Goal: Information Seeking & Learning: Check status

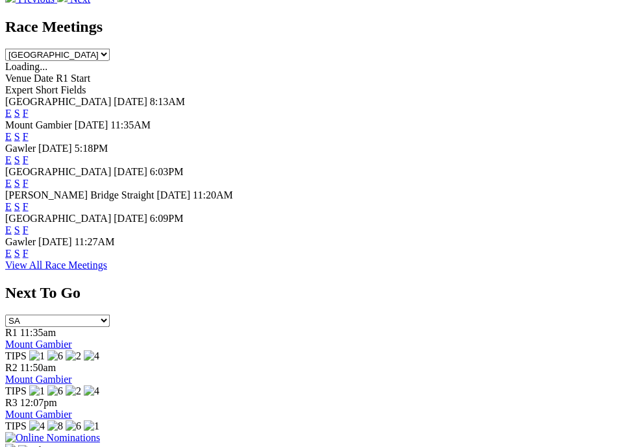
scroll to position [651, 0]
click at [29, 108] on link "F" at bounding box center [26, 113] width 6 height 11
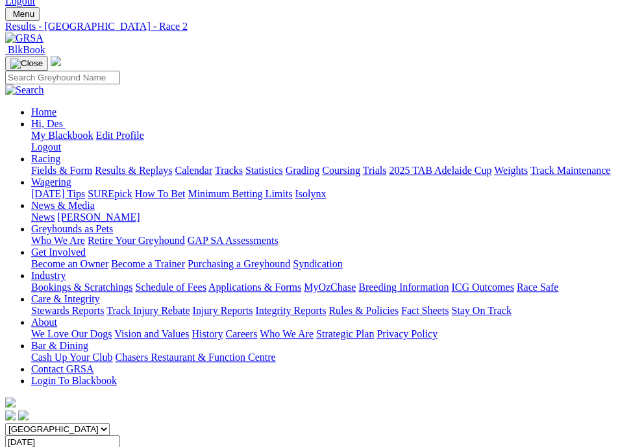
scroll to position [55, 0]
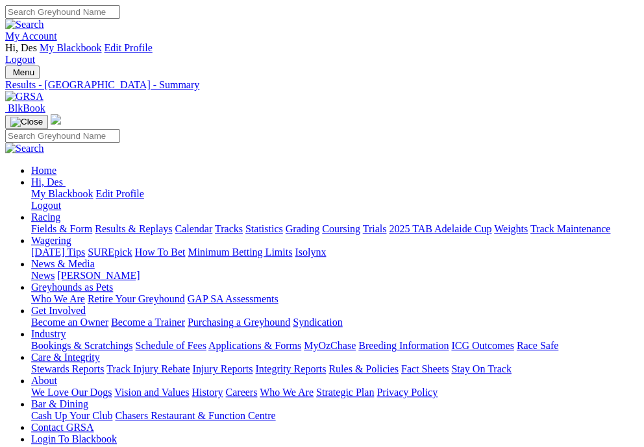
scroll to position [19, 0]
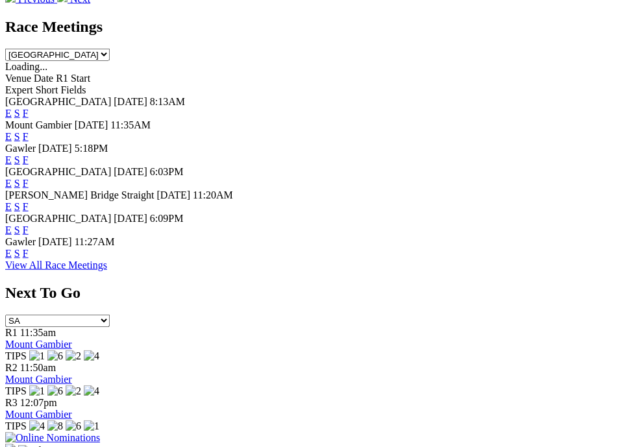
scroll to position [651, 0]
click at [29, 154] on link "F" at bounding box center [26, 159] width 6 height 11
